Goal: Use online tool/utility: Utilize a website feature to perform a specific function

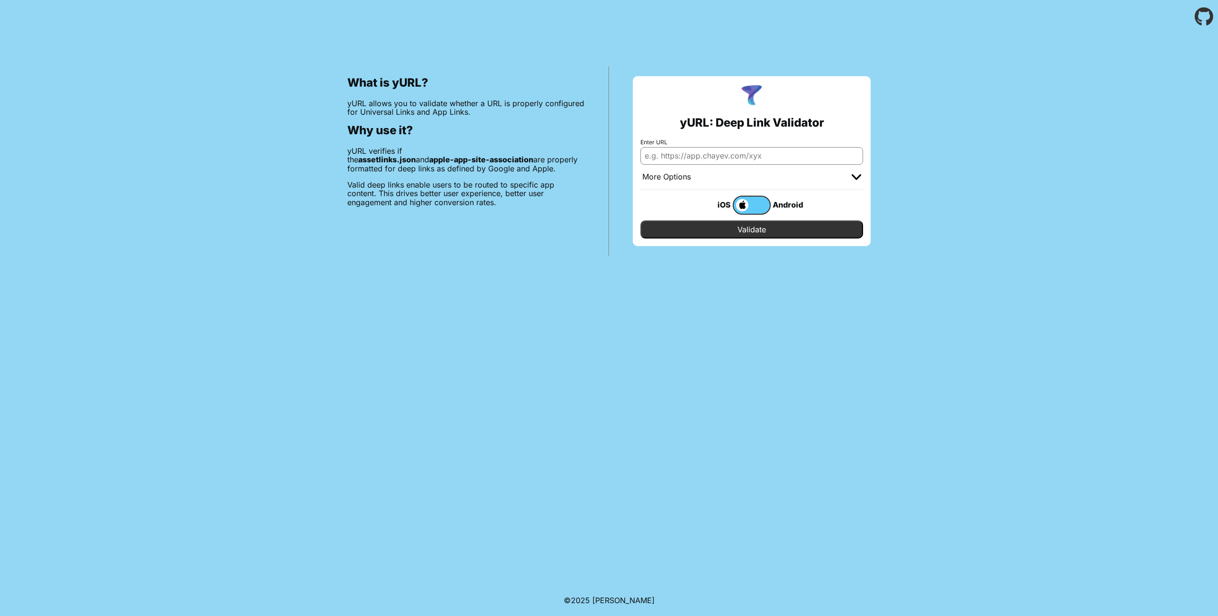
click at [825, 158] on input "Enter URL" at bounding box center [752, 155] width 223 height 17
type input "[URL][DOMAIN_NAME]"
click at [783, 228] on input "Validate" at bounding box center [752, 229] width 223 height 18
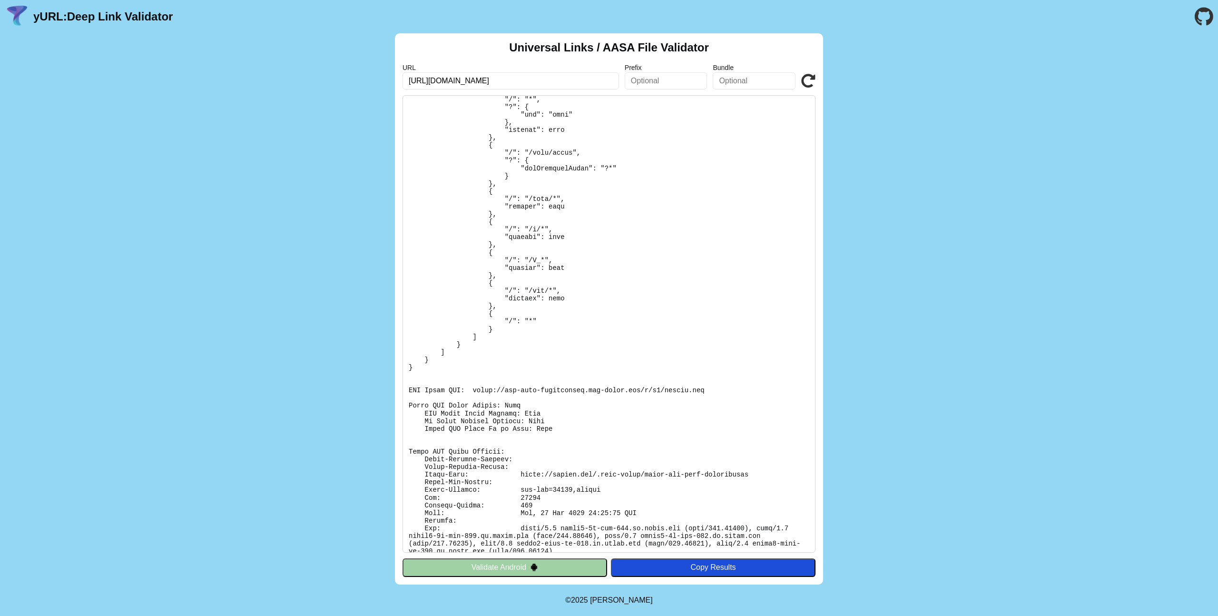
scroll to position [237, 0]
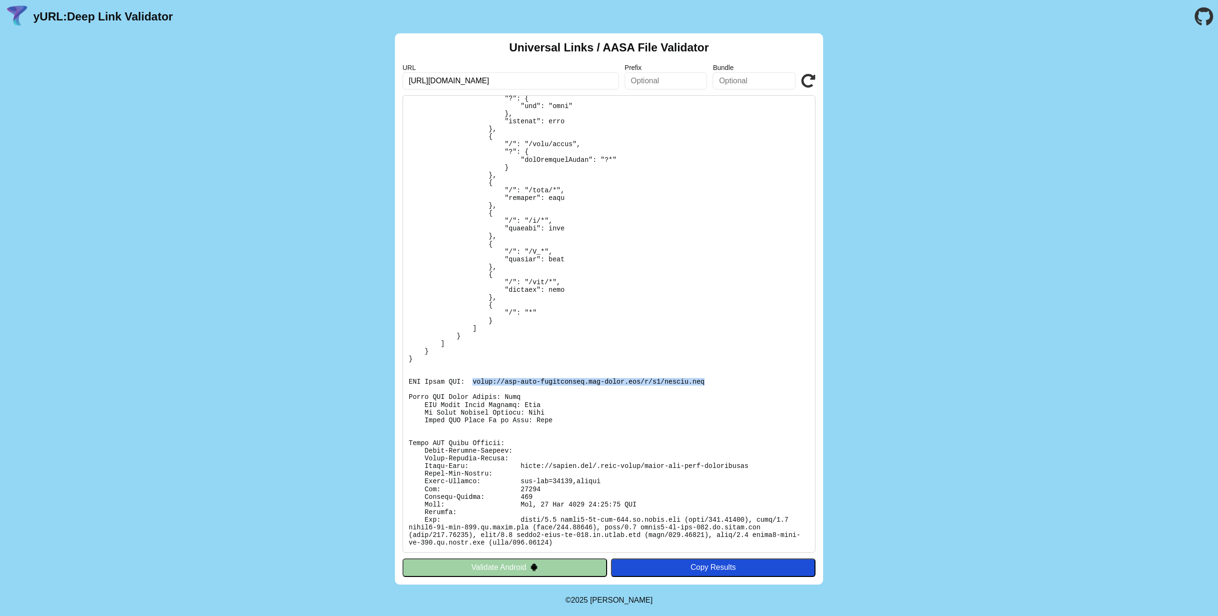
drag, startPoint x: 472, startPoint y: 381, endPoint x: 711, endPoint y: 385, distance: 239.0
click at [711, 385] on pre at bounding box center [609, 323] width 413 height 457
copy pre "[URL][DOMAIN_NAME][DOMAIN_NAME]"
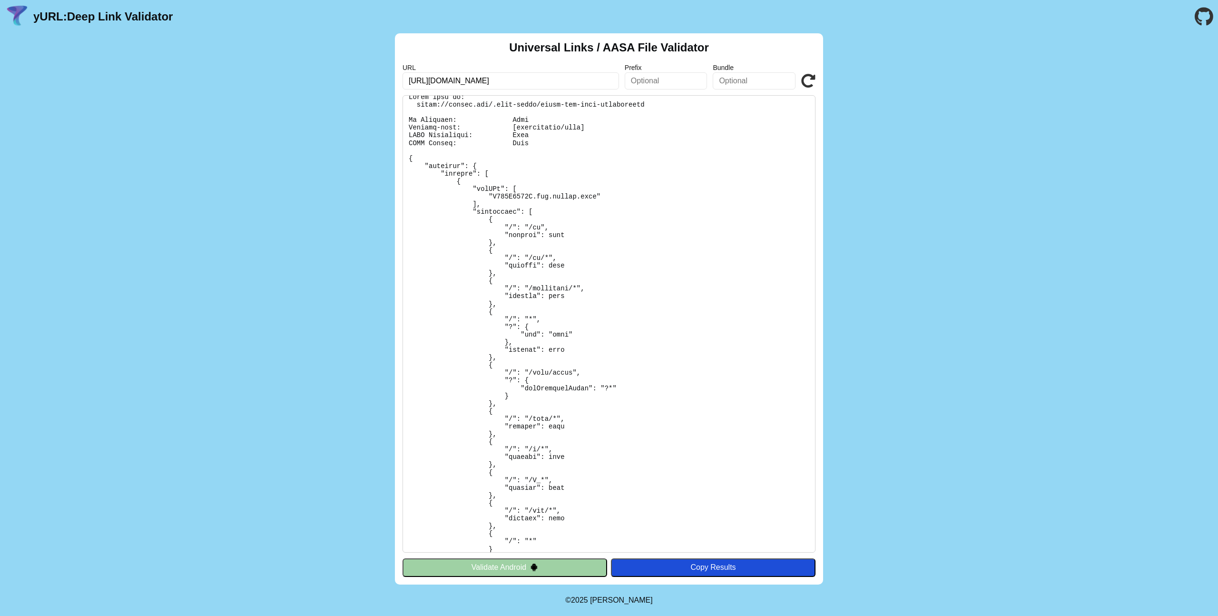
scroll to position [0, 0]
